Goal: Information Seeking & Learning: Learn about a topic

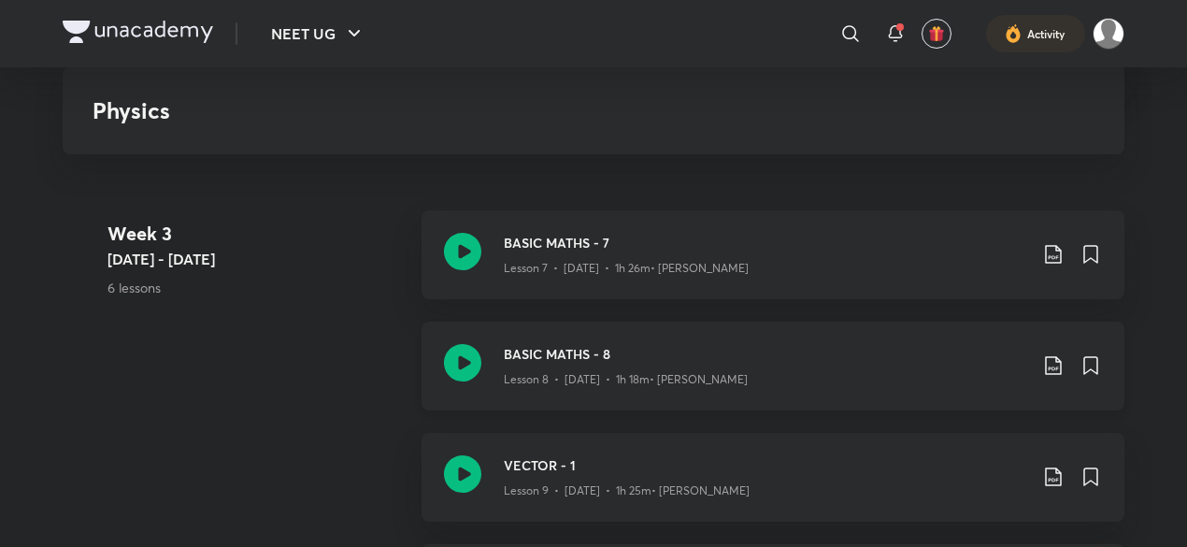
scroll to position [1450, 0]
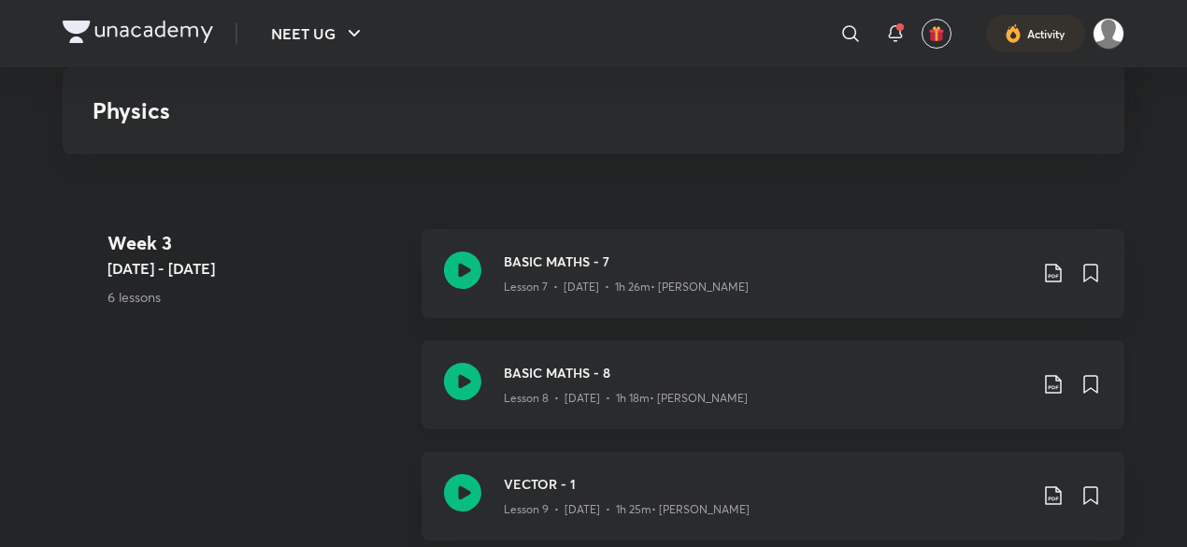
click at [826, 385] on div "Lesson 8 • [DATE] • 1h 18m • [PERSON_NAME]" at bounding box center [765, 394] width 523 height 24
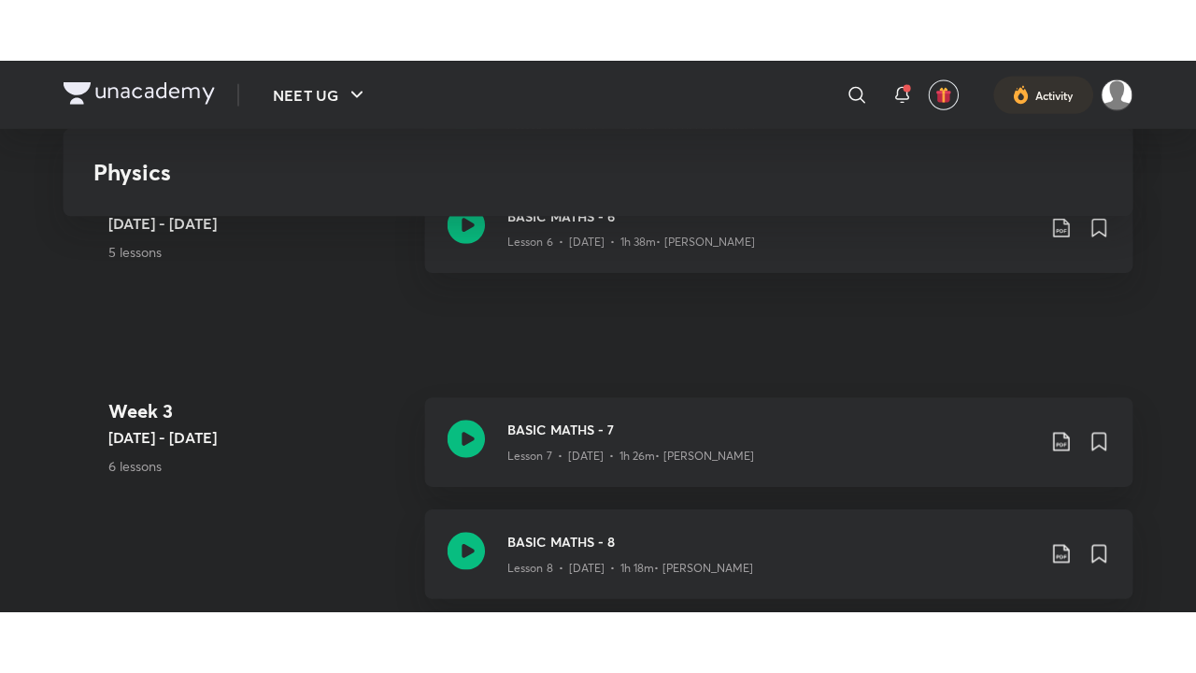
scroll to position [1348, 0]
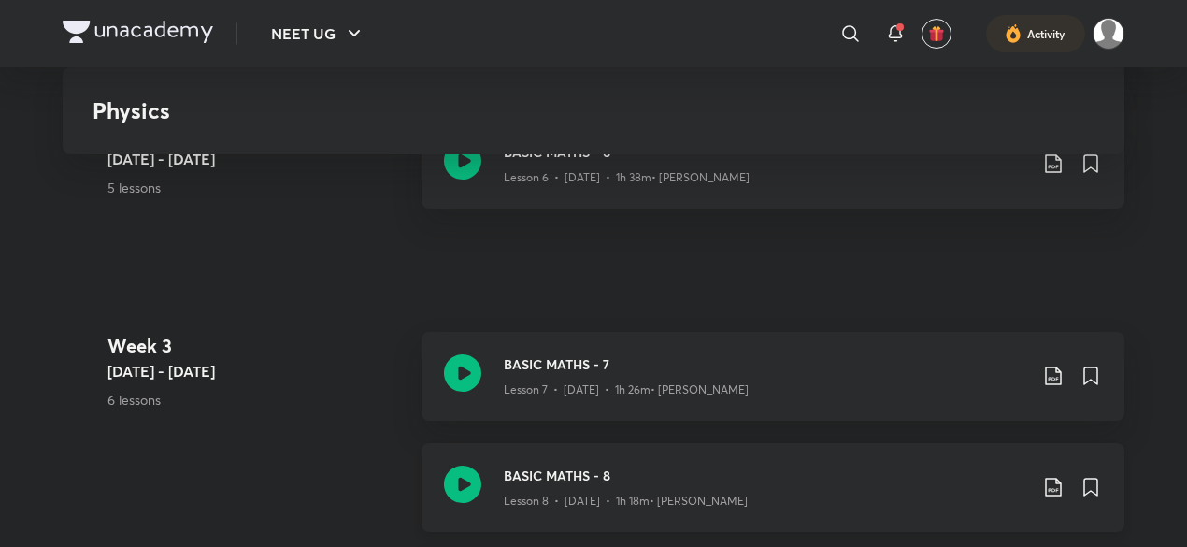
click at [613, 504] on p "Lesson 8 • [DATE] • 1h 18m • [PERSON_NAME]" at bounding box center [626, 501] width 244 height 17
